Goal: Task Accomplishment & Management: Complete application form

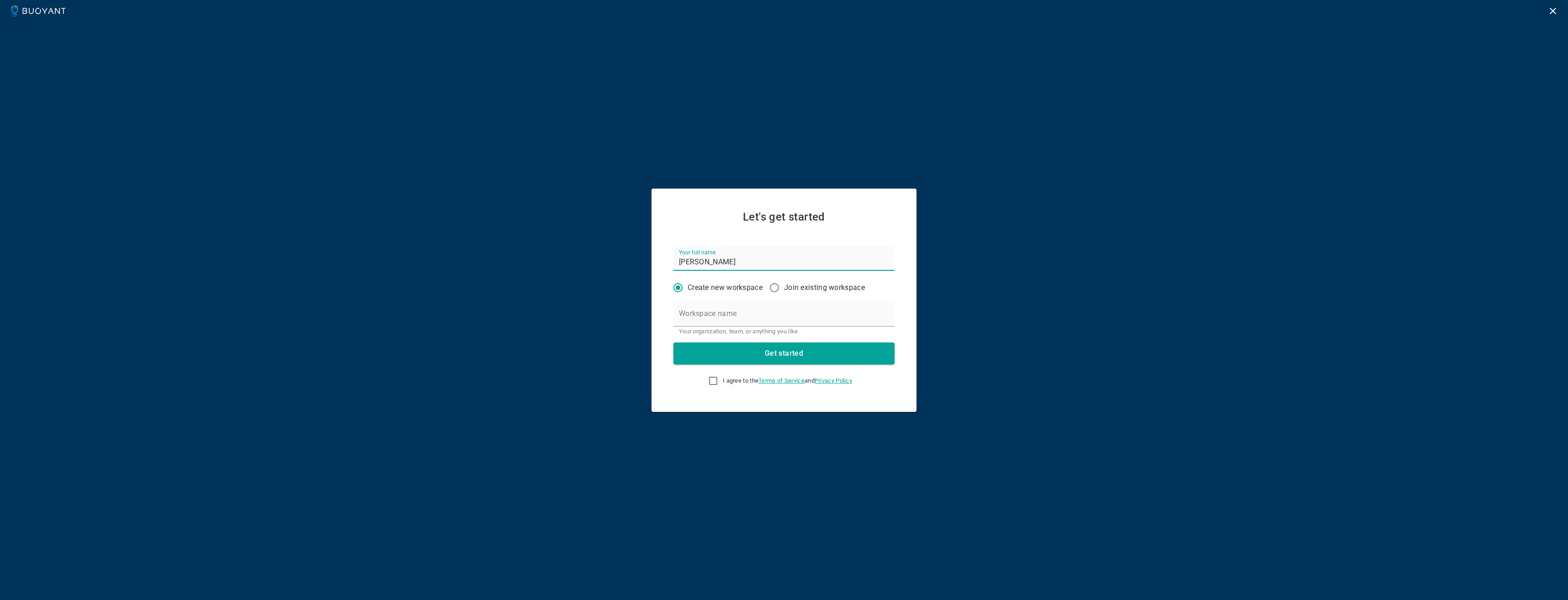
click at [800, 284] on p "Join existing workspace" at bounding box center [824, 288] width 81 height 9
click at [784, 284] on input "Join existing workspace" at bounding box center [774, 288] width 19 height 19
radio input "true"
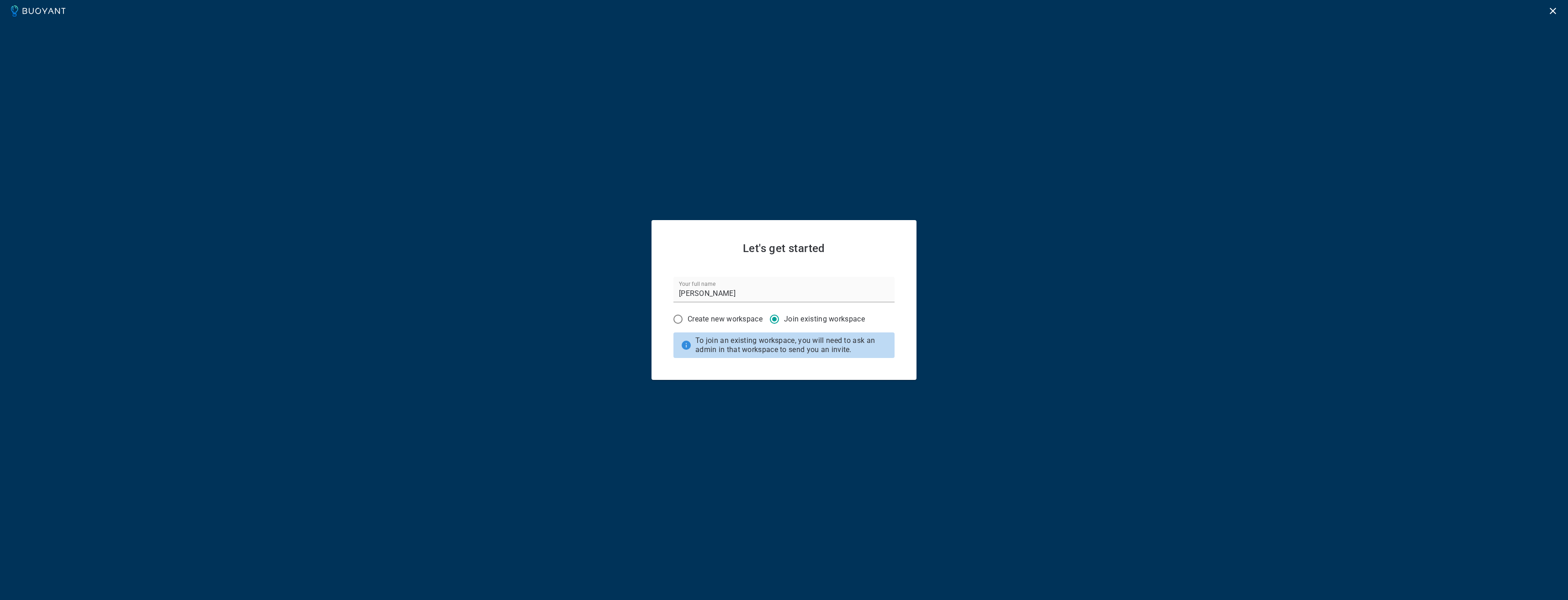
click at [793, 353] on p "To join an existing workspace, you will need to ask an admin in that workspace …" at bounding box center [794, 345] width 195 height 18
click at [727, 319] on p "Create new workspace" at bounding box center [725, 319] width 75 height 9
click at [688, 319] on input "Create new workspace" at bounding box center [678, 319] width 19 height 19
radio input "true"
radio input "false"
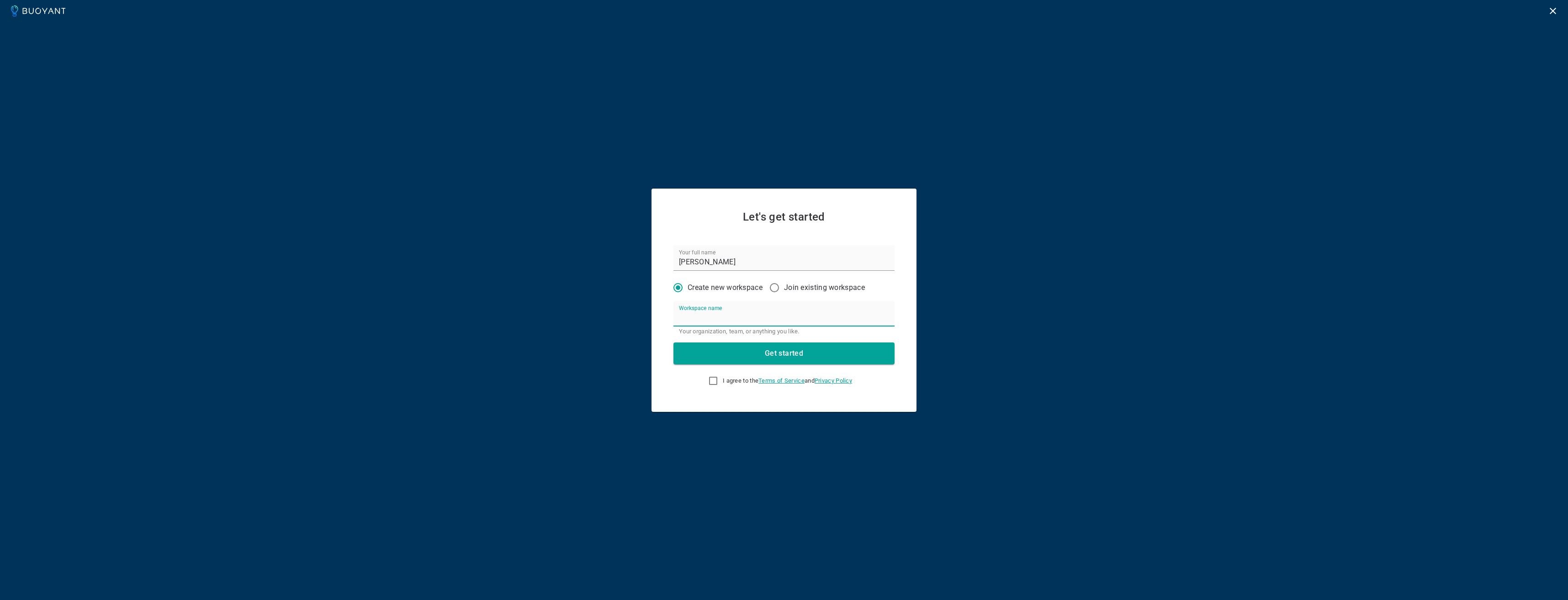
click at [727, 319] on input "Workspace name" at bounding box center [784, 314] width 221 height 26
type input "test"
click at [708, 386] on input "I agree to the Terms of Service and Privacy Policy" at bounding box center [713, 380] width 11 height 11
checkbox input "true"
click at [716, 355] on button "Get started" at bounding box center [784, 353] width 221 height 22
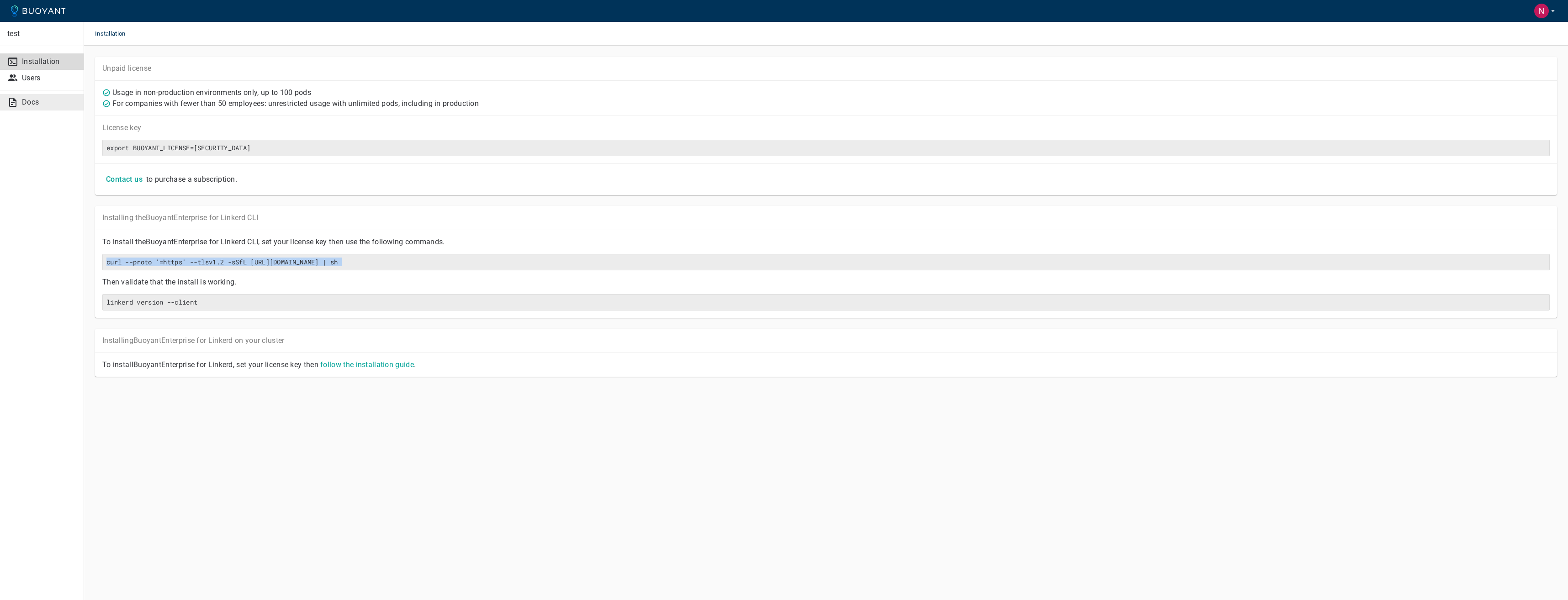
click at [43, 98] on p "Docs" at bounding box center [49, 102] width 54 height 9
